Goal: Find specific page/section: Find specific page/section

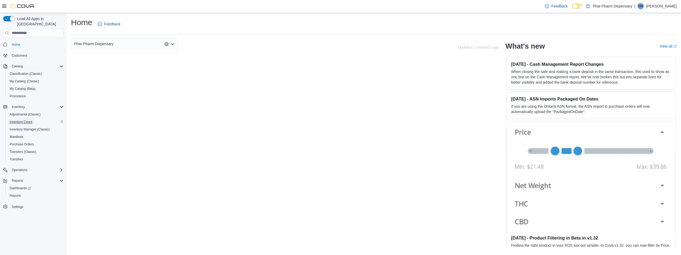
click at [27, 120] on span "Inventory Count" at bounding box center [21, 122] width 23 height 4
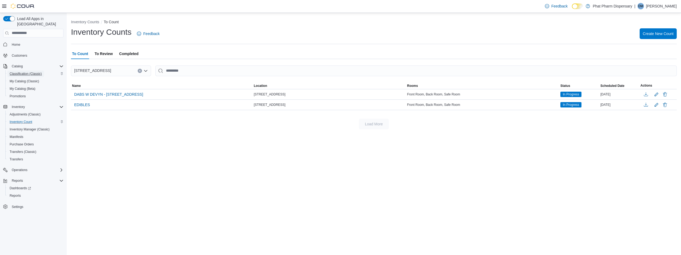
click at [30, 72] on span "Classification (Classic)" at bounding box center [26, 74] width 32 height 4
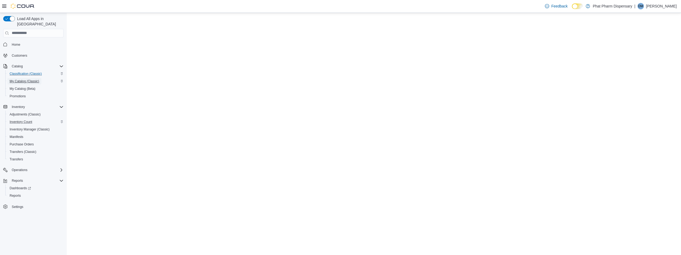
click at [13, 79] on span "My Catalog (Classic)" at bounding box center [25, 81] width 30 height 4
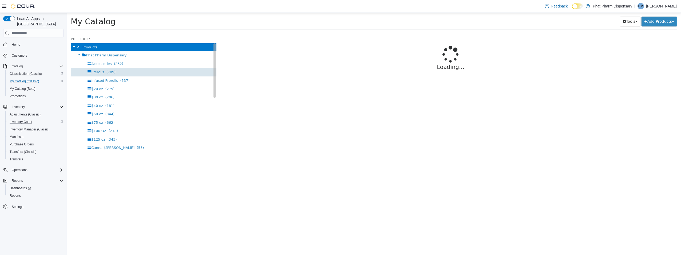
select select "**********"
